Goal: Transaction & Acquisition: Purchase product/service

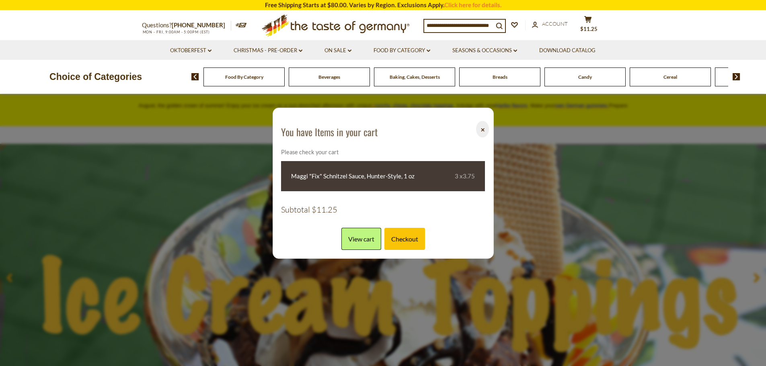
click at [735, 78] on img at bounding box center [737, 76] width 8 height 7
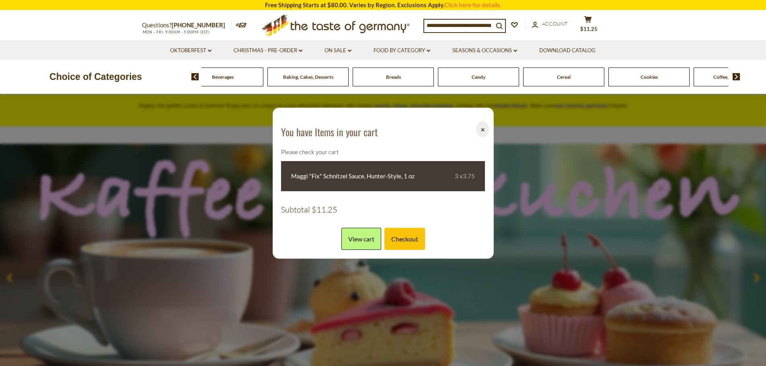
click at [479, 124] on button "⨉" at bounding box center [482, 129] width 12 height 16
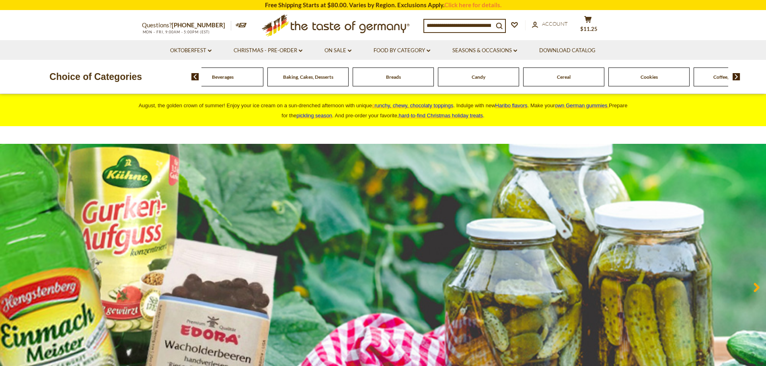
click at [735, 77] on img at bounding box center [737, 76] width 8 height 7
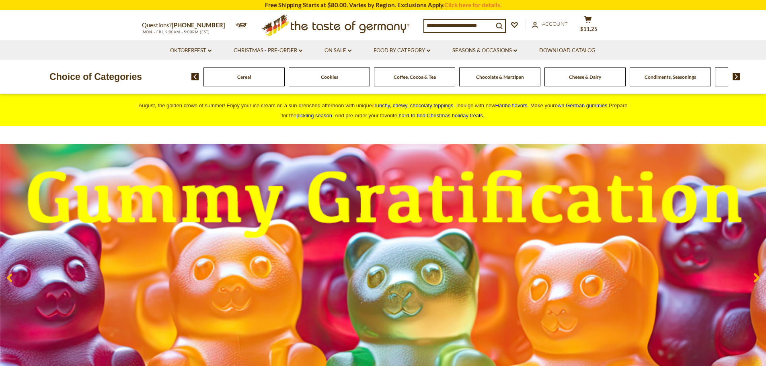
click at [652, 76] on span "Condiments, Seasonings" at bounding box center [670, 77] width 51 height 6
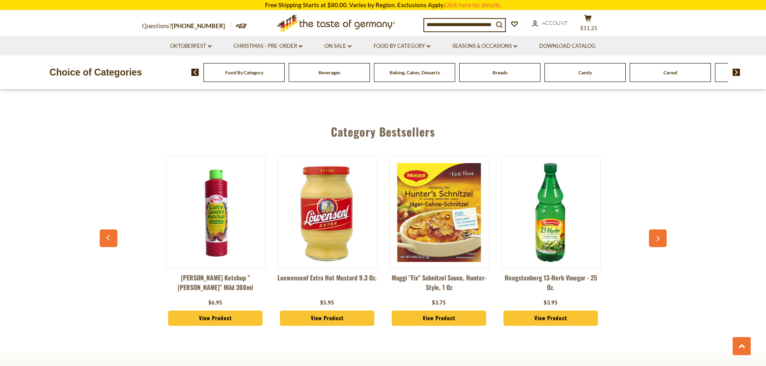
scroll to position [2131, 0]
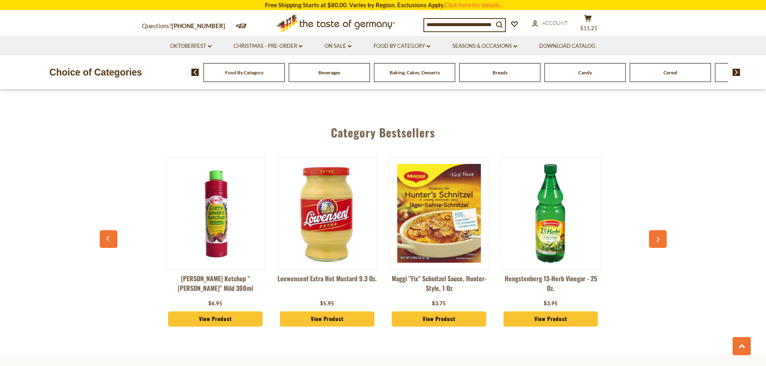
click at [353, 47] on link "2" at bounding box center [357, 38] width 18 height 18
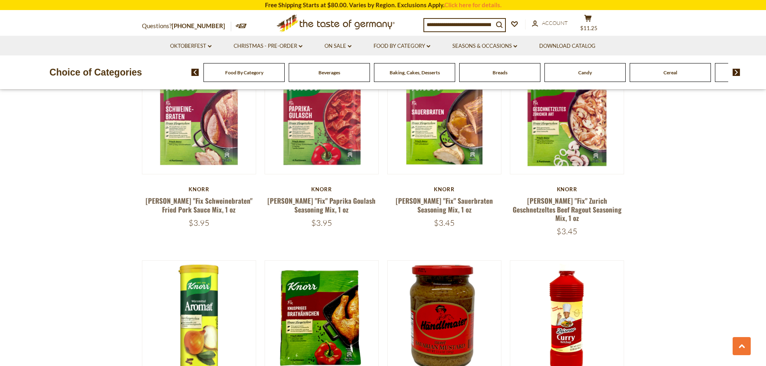
scroll to position [1073, 0]
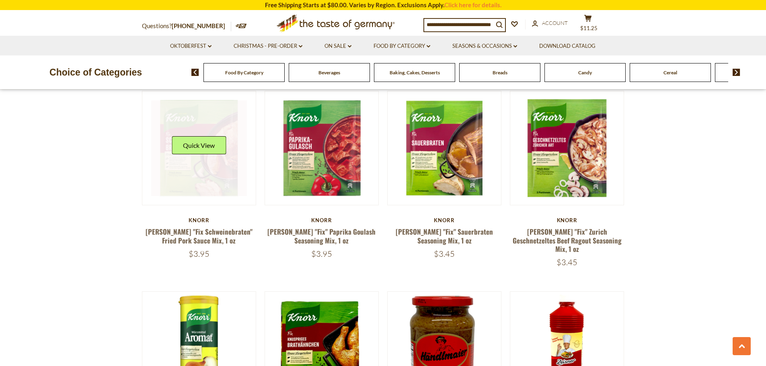
click at [201, 196] on link at bounding box center [199, 149] width 96 height 96
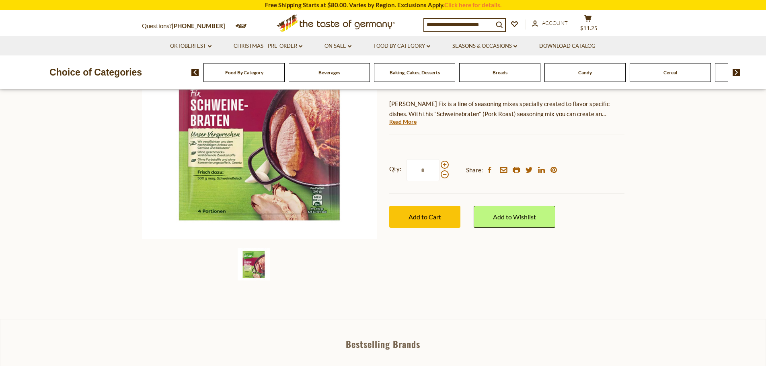
scroll to position [161, 0]
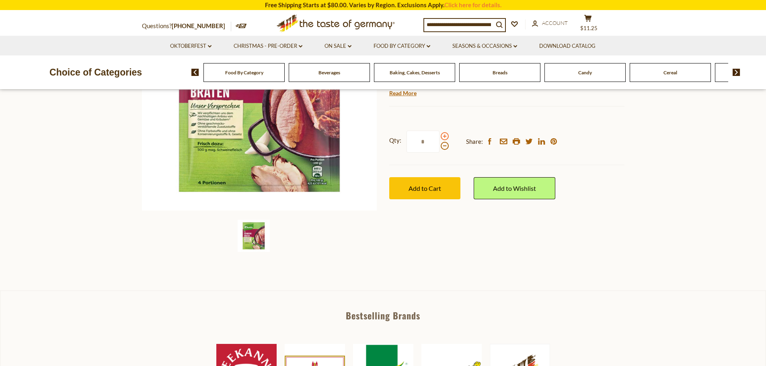
click at [444, 140] on span at bounding box center [445, 136] width 8 height 8
click at [440, 153] on input "*" at bounding box center [423, 142] width 33 height 22
click at [444, 140] on span at bounding box center [445, 136] width 8 height 8
click at [440, 153] on input "*" at bounding box center [423, 142] width 33 height 22
click at [444, 140] on span at bounding box center [445, 136] width 8 height 8
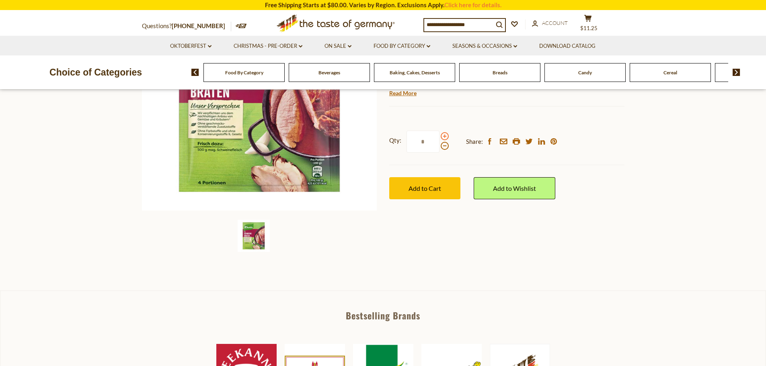
click at [440, 153] on input "*" at bounding box center [423, 142] width 33 height 22
click at [445, 150] on span at bounding box center [445, 146] width 8 height 8
click at [440, 153] on input "*" at bounding box center [423, 142] width 33 height 22
type input "*"
click at [447, 199] on button "Add to Cart" at bounding box center [424, 188] width 71 height 22
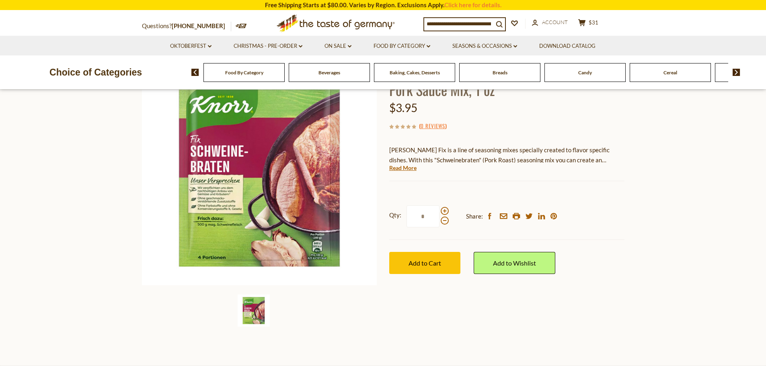
scroll to position [40, 0]
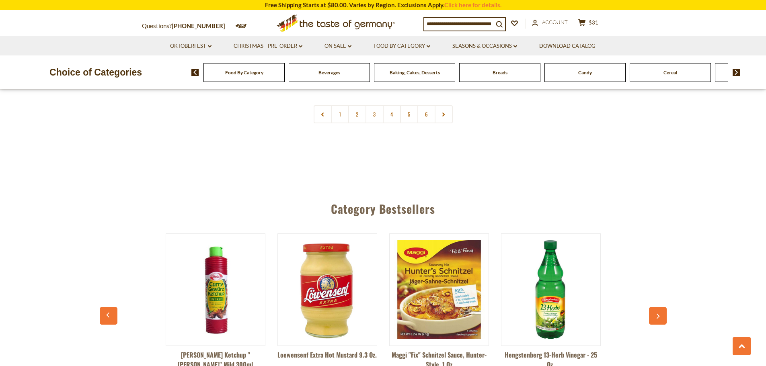
scroll to position [2119, 0]
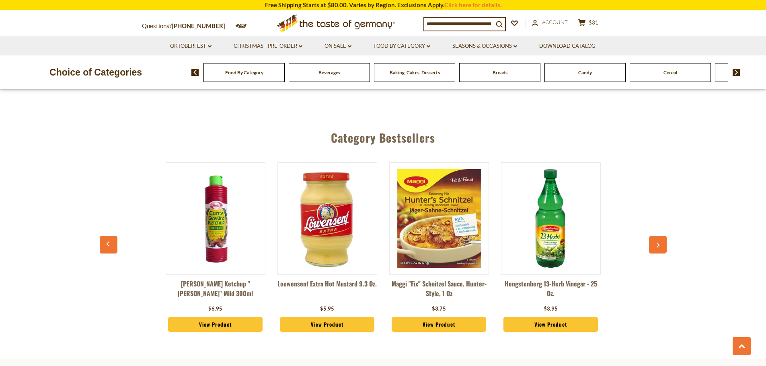
click at [373, 52] on link "3" at bounding box center [375, 43] width 18 height 18
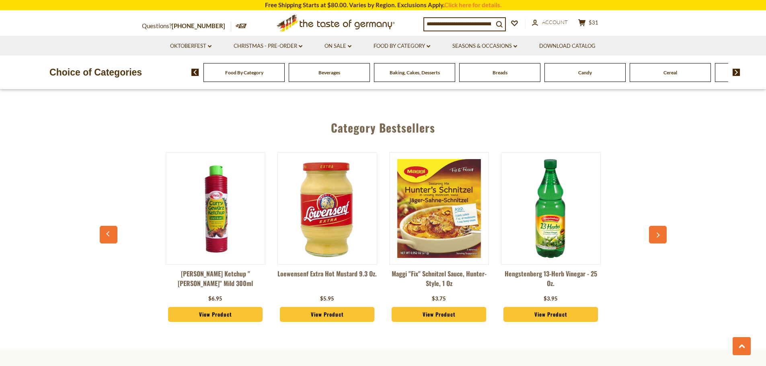
click at [394, 42] on link "4" at bounding box center [392, 33] width 18 height 18
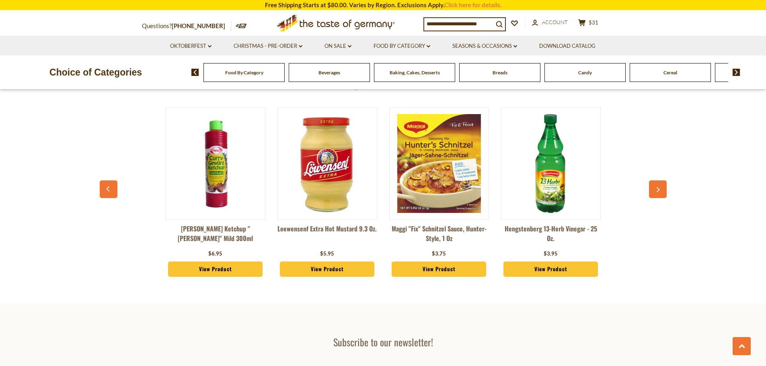
scroll to position [2159, 0]
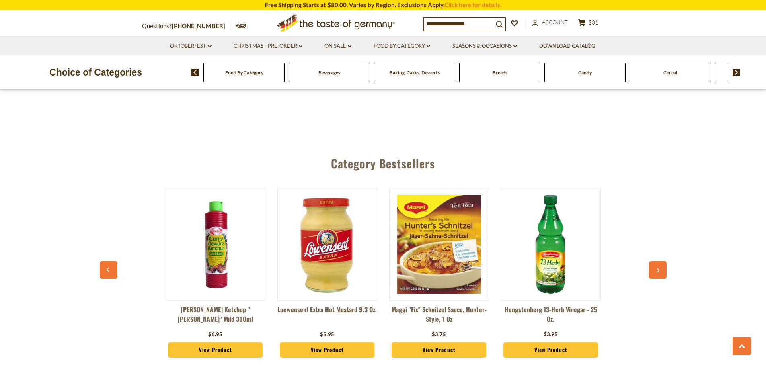
scroll to position [2038, 0]
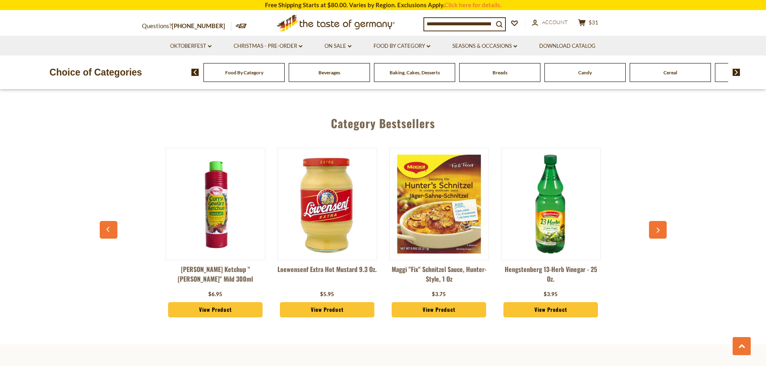
click at [423, 38] on link "6" at bounding box center [426, 29] width 18 height 18
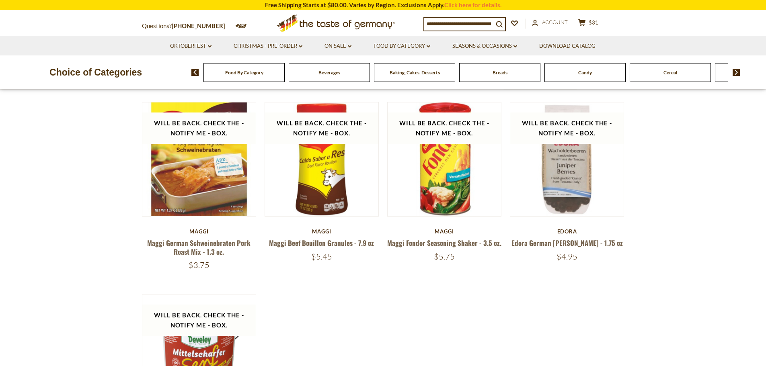
scroll to position [269, 0]
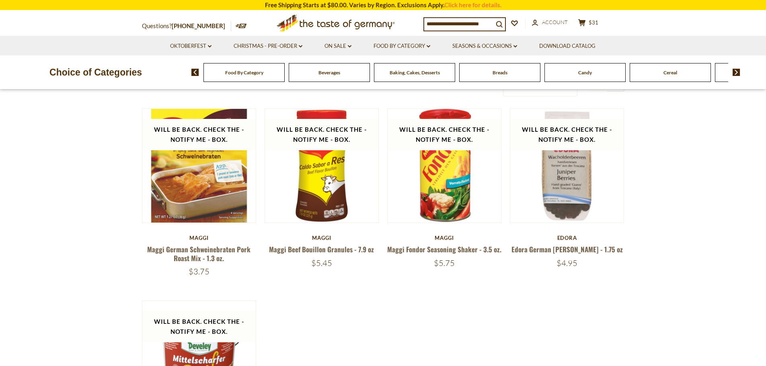
click at [738, 75] on img at bounding box center [737, 72] width 8 height 7
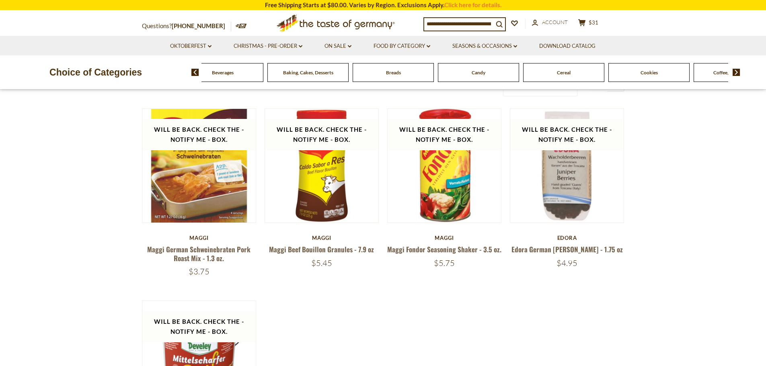
click at [738, 75] on img at bounding box center [737, 72] width 8 height 7
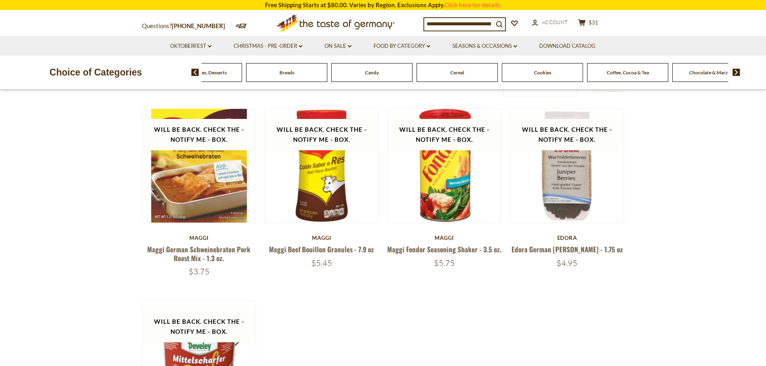
click at [738, 75] on img at bounding box center [737, 72] width 8 height 7
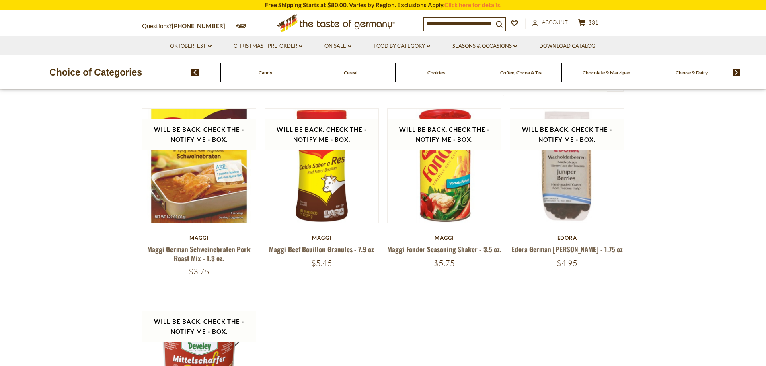
click at [738, 75] on img at bounding box center [737, 72] width 8 height 7
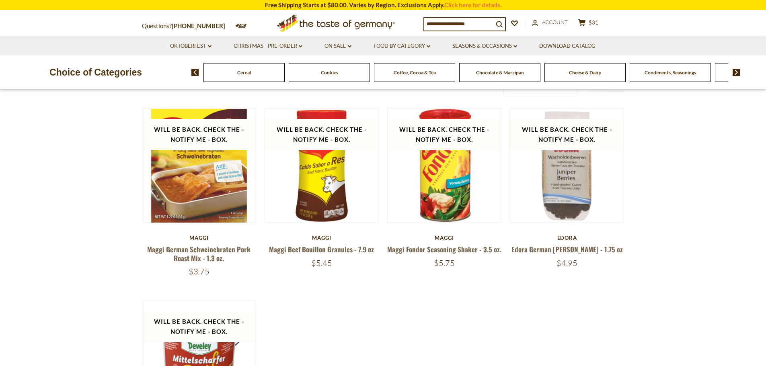
click at [738, 75] on img at bounding box center [737, 72] width 8 height 7
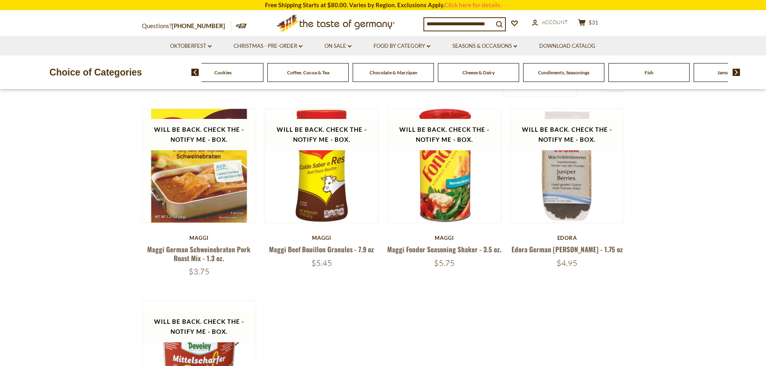
click at [738, 75] on img at bounding box center [737, 72] width 8 height 7
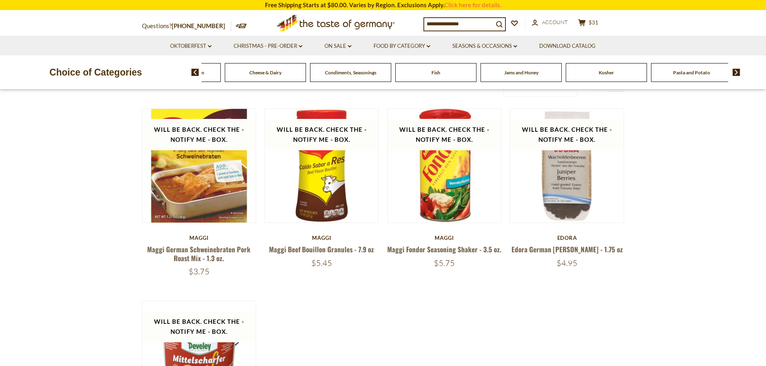
click at [738, 75] on img at bounding box center [737, 72] width 8 height 7
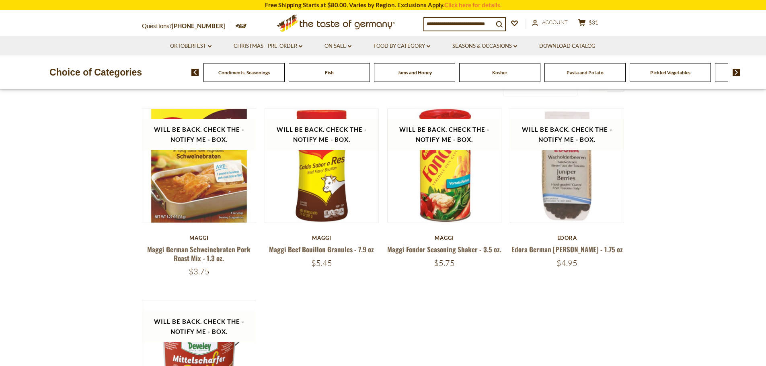
click at [738, 75] on img at bounding box center [737, 72] width 8 height 7
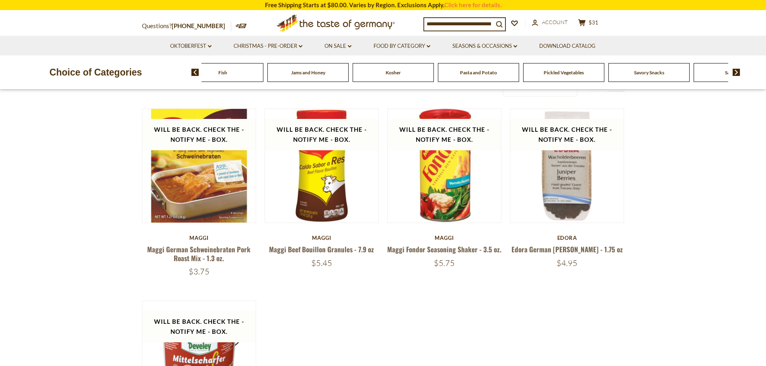
click at [738, 75] on img at bounding box center [737, 72] width 8 height 7
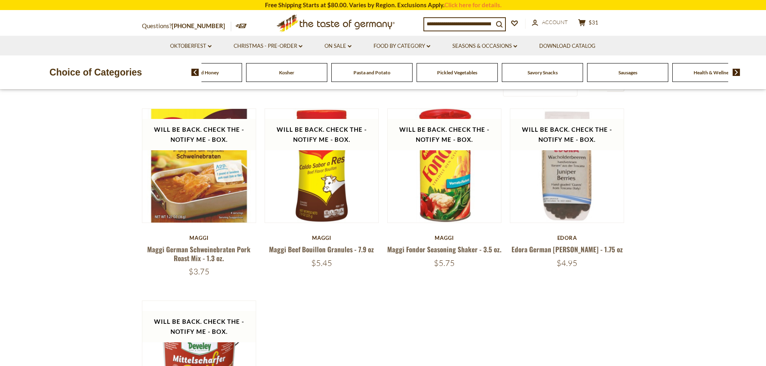
click at [738, 75] on img at bounding box center [737, 72] width 8 height 7
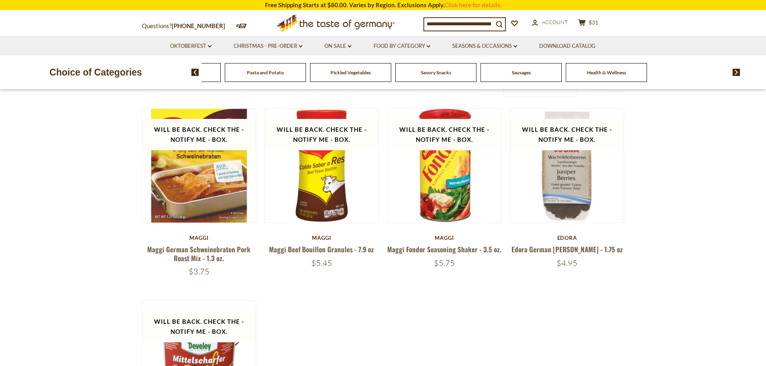
click at [604, 74] on span "Sausages" at bounding box center [604, 73] width 19 height 6
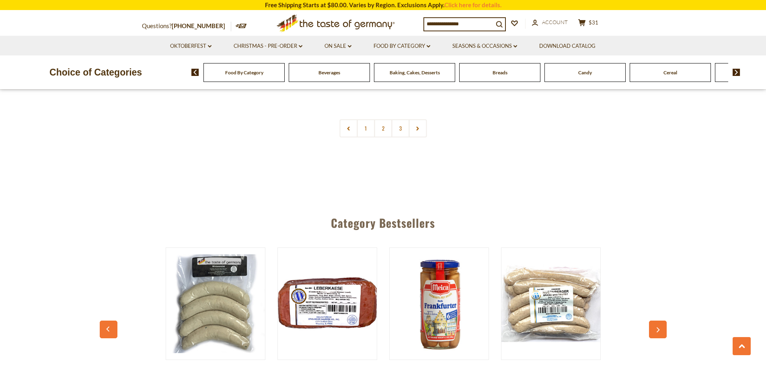
scroll to position [2091, 0]
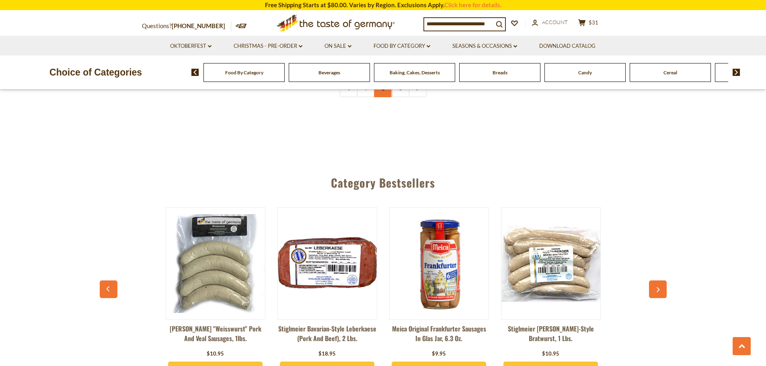
click at [382, 97] on link "2" at bounding box center [383, 88] width 18 height 18
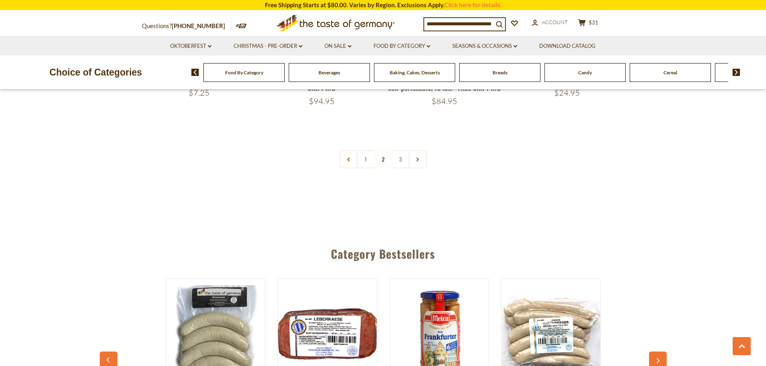
scroll to position [2038, 0]
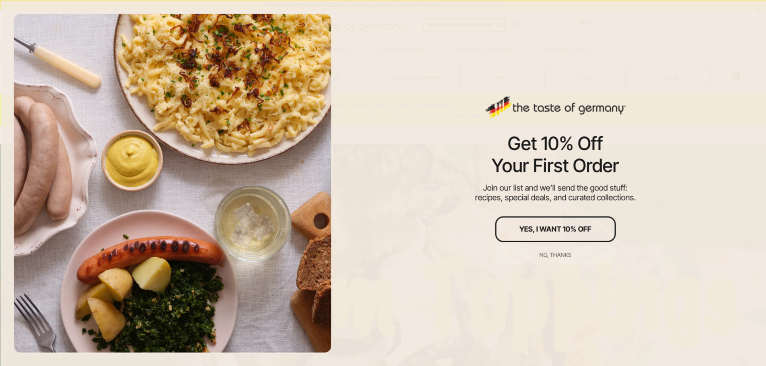
click at [596, 24] on div "Get 10% Off Your First Order Join our list and we’ll send the good stuff: recip…" at bounding box center [555, 183] width 421 height 366
click at [555, 257] on div "No, thanks" at bounding box center [556, 255] width 32 height 6
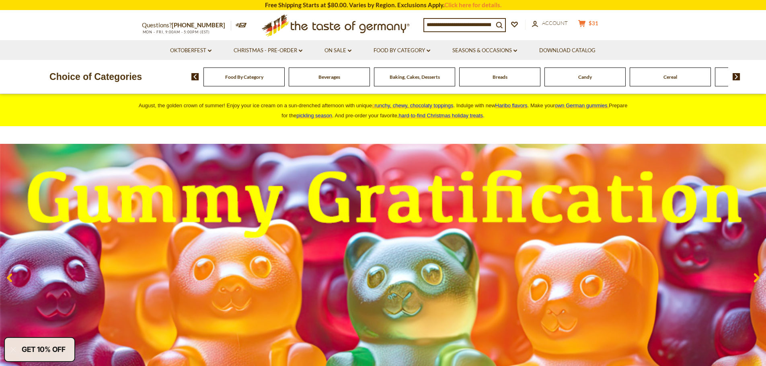
click at [594, 20] on span "$31" at bounding box center [594, 23] width 10 height 6
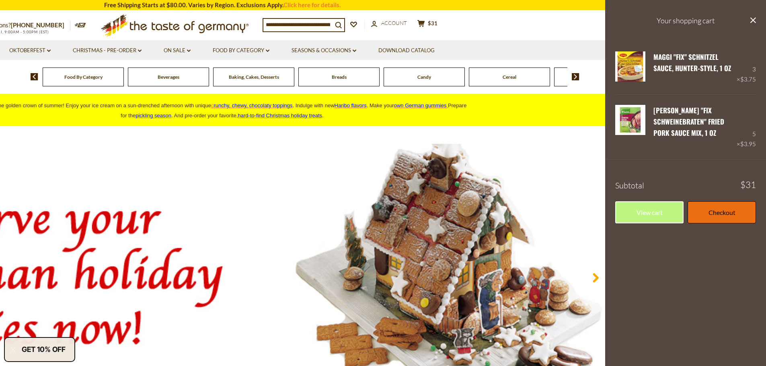
click at [719, 220] on link "Checkout" at bounding box center [722, 212] width 68 height 22
